Goal: Task Accomplishment & Management: Complete application form

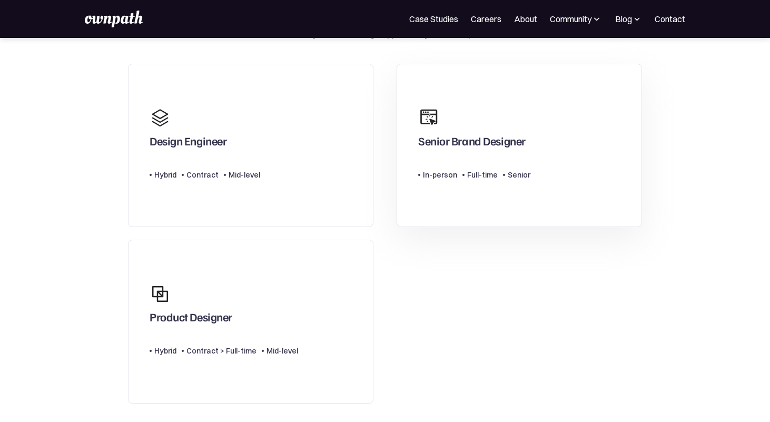
scroll to position [73, 0]
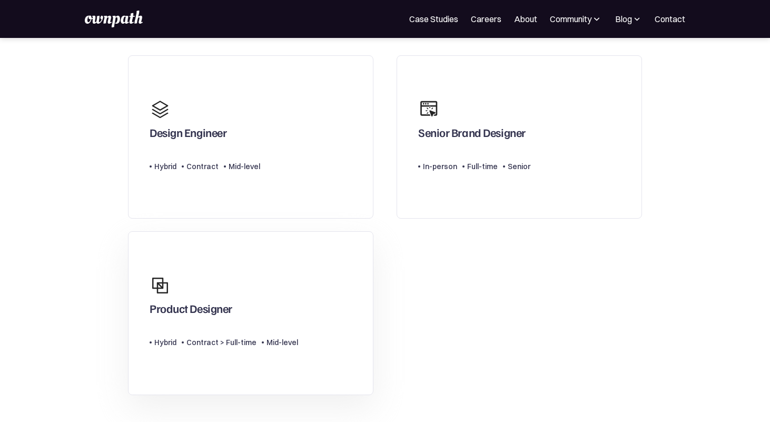
click at [307, 266] on link "Product Designer Type Level Hybrid Contract > Full-time Mid-level" at bounding box center [250, 313] width 245 height 164
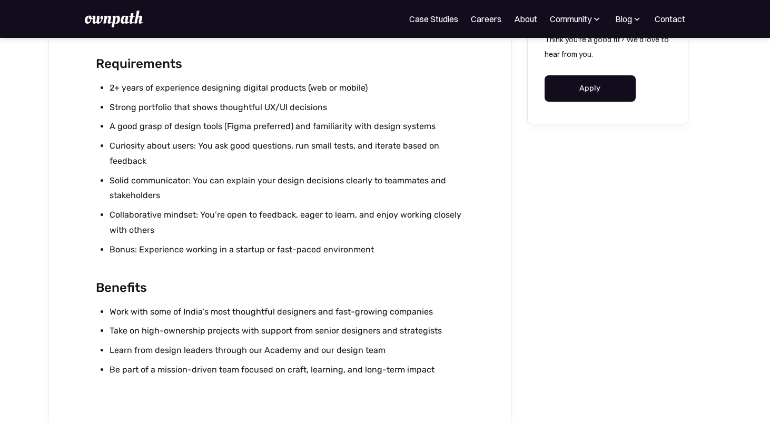
scroll to position [1014, 0]
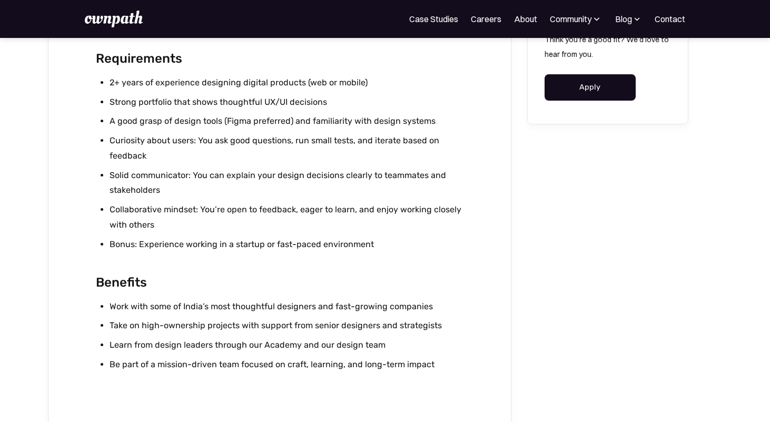
click at [602, 86] on link "Apply" at bounding box center [589, 87] width 91 height 26
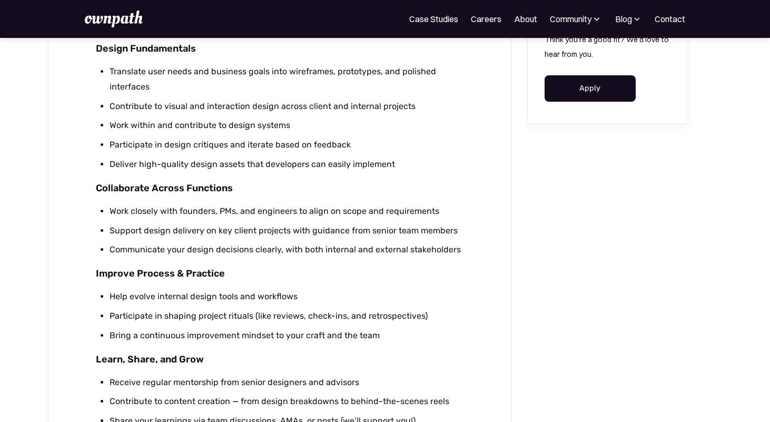
scroll to position [571, 0]
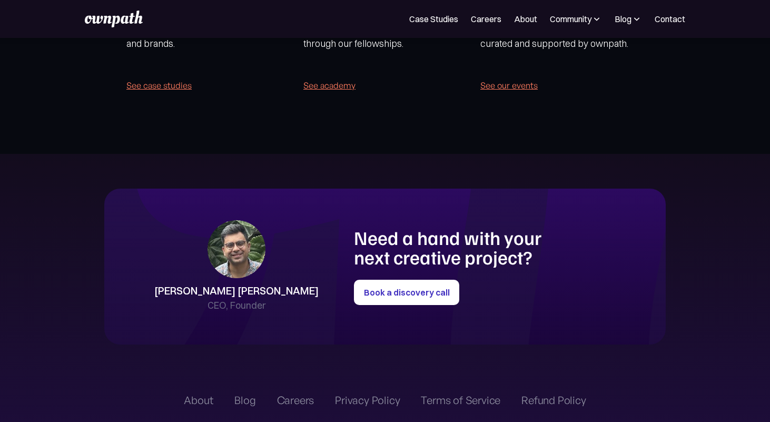
scroll to position [2433, 0]
